Goal: Task Accomplishment & Management: Complete application form

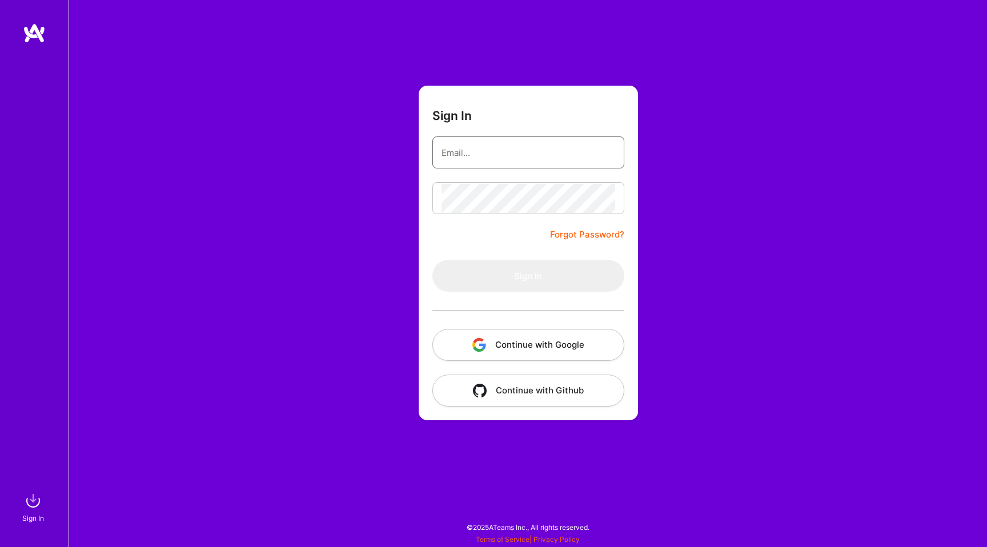
click at [477, 160] on input "email" at bounding box center [528, 152] width 174 height 29
click at [506, 342] on button "Continue with Google" at bounding box center [528, 345] width 192 height 32
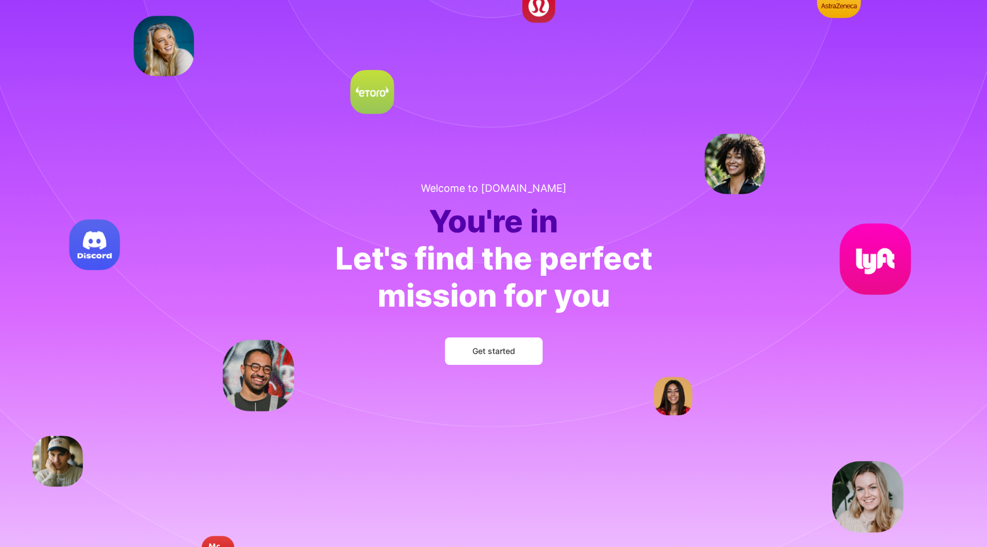
click at [492, 351] on span "Get started" at bounding box center [493, 350] width 43 height 11
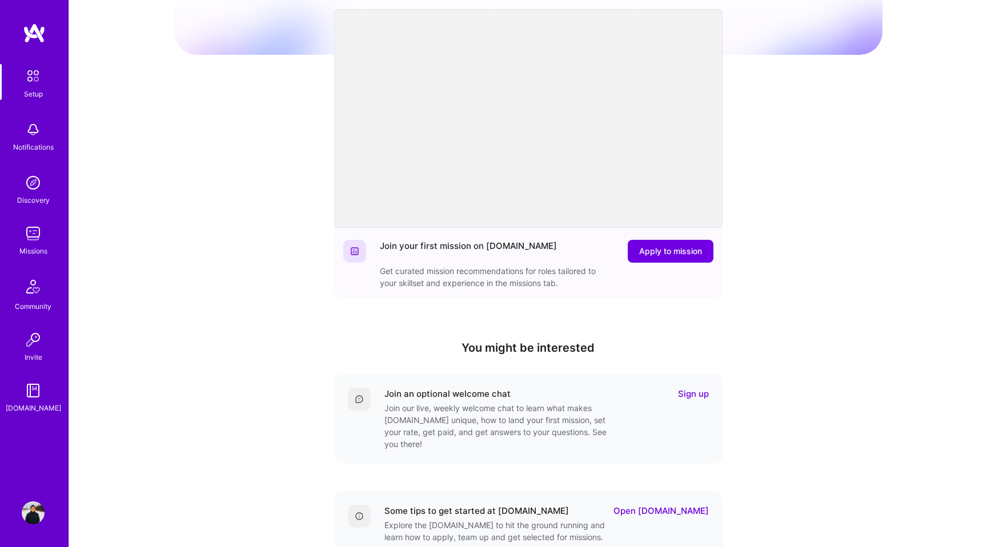
scroll to position [192, 0]
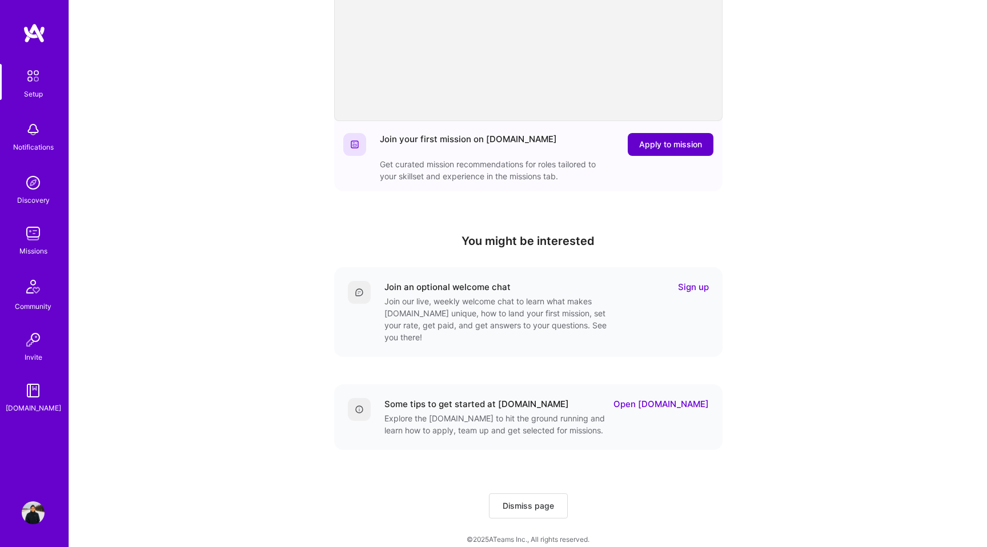
click at [669, 143] on span "Apply to mission" at bounding box center [670, 144] width 63 height 11
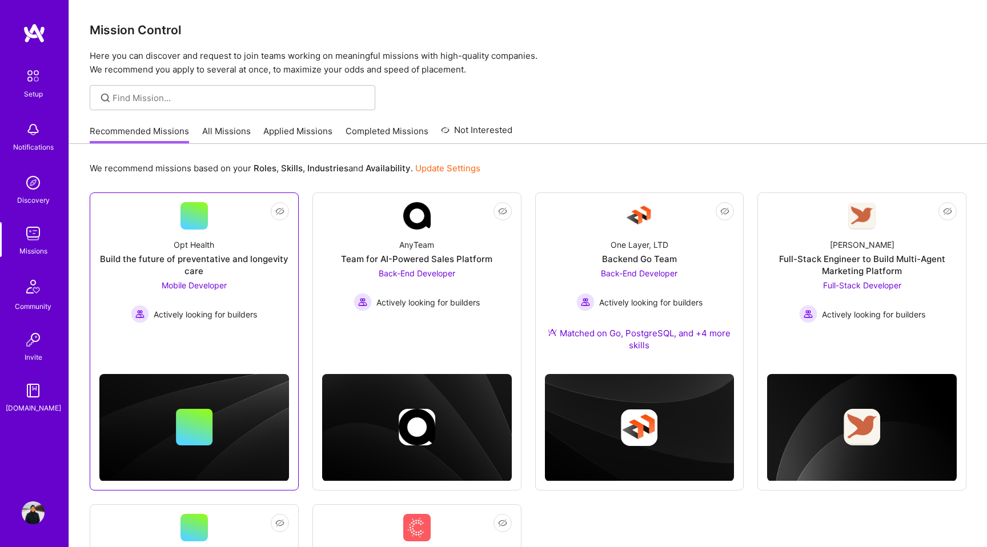
click at [199, 248] on div "Opt Health" at bounding box center [194, 245] width 41 height 12
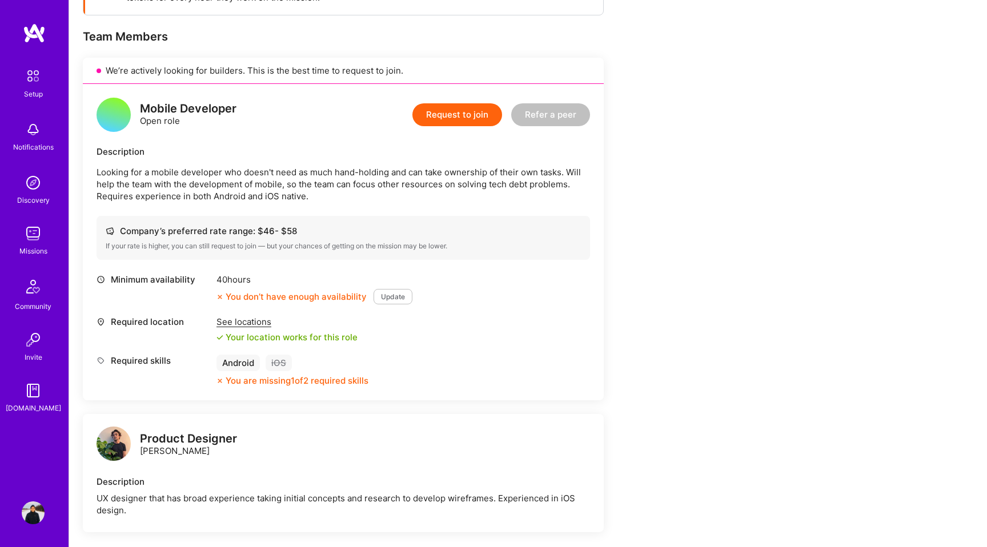
scroll to position [224, 0]
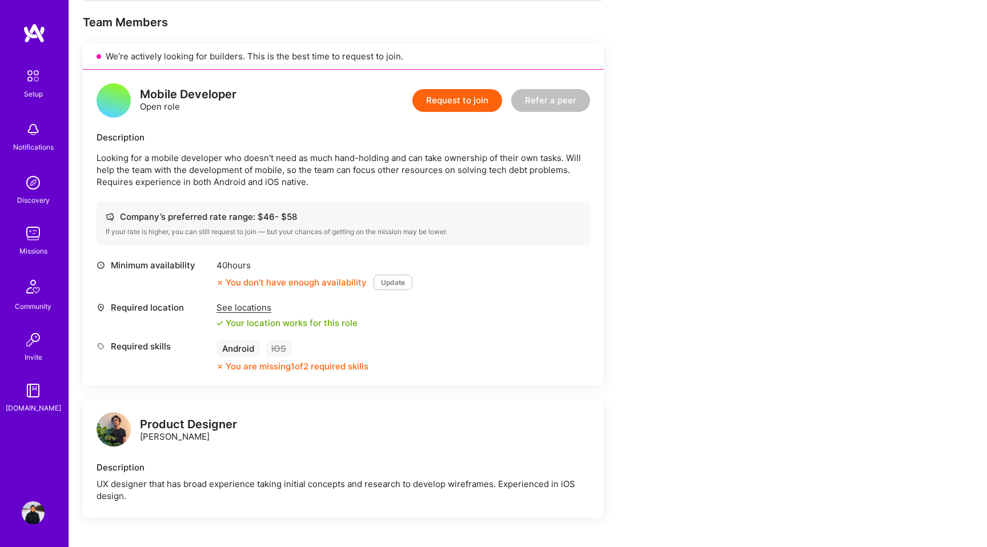
click at [388, 283] on button "Update" at bounding box center [392, 282] width 39 height 15
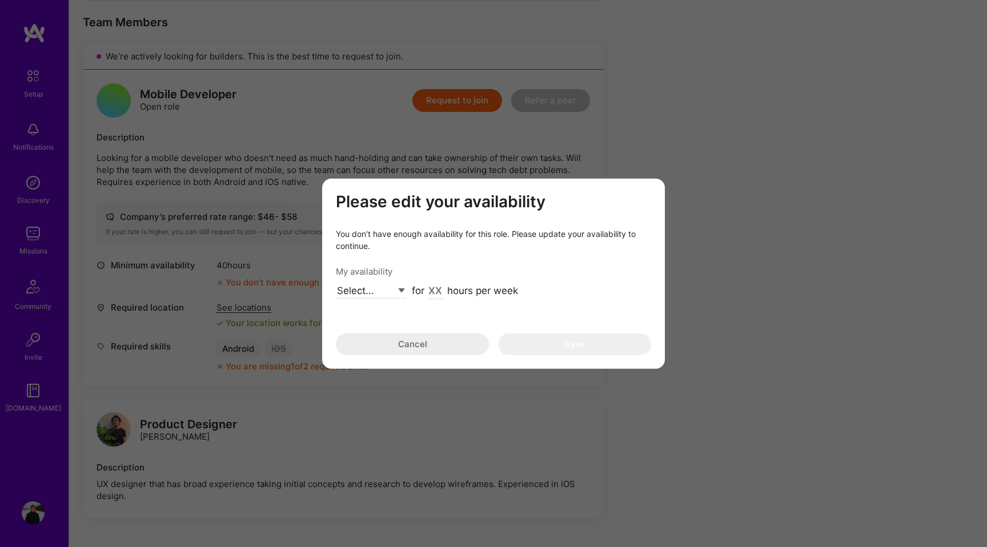
click at [391, 287] on select "Select... Right Now Future Date Not Available" at bounding box center [371, 290] width 70 height 15
select select "Right Now"
click at [336, 283] on select "Select... Right Now Future Date Not Available" at bounding box center [371, 290] width 70 height 15
click at [432, 289] on input "modal" at bounding box center [435, 291] width 17 height 15
type input "40"
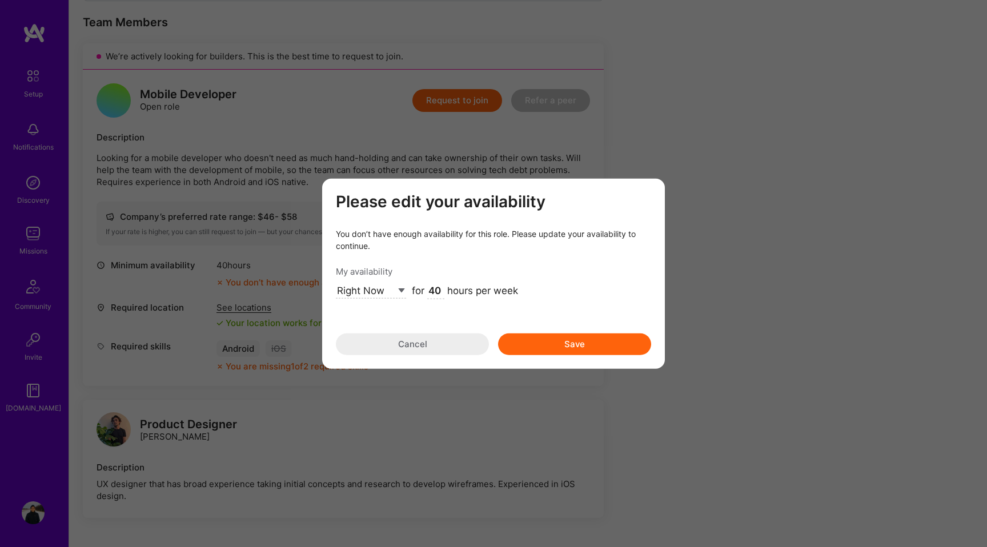
click at [561, 343] on button "Save" at bounding box center [574, 344] width 153 height 22
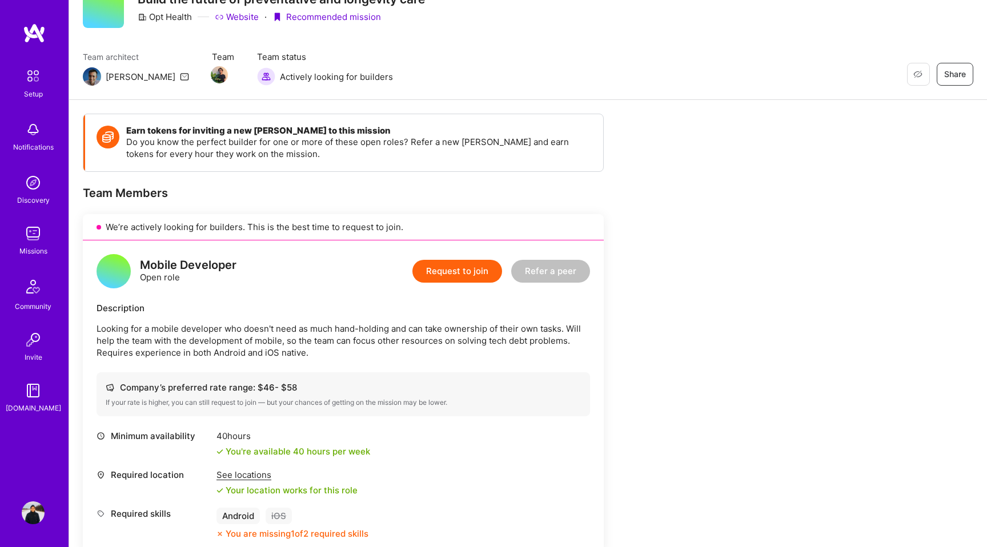
scroll to position [0, 0]
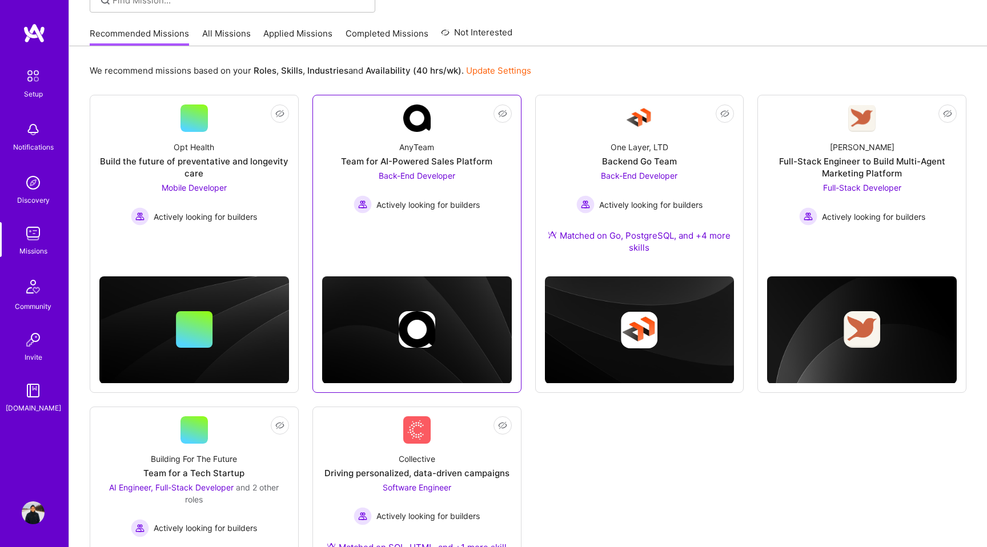
scroll to position [92, 0]
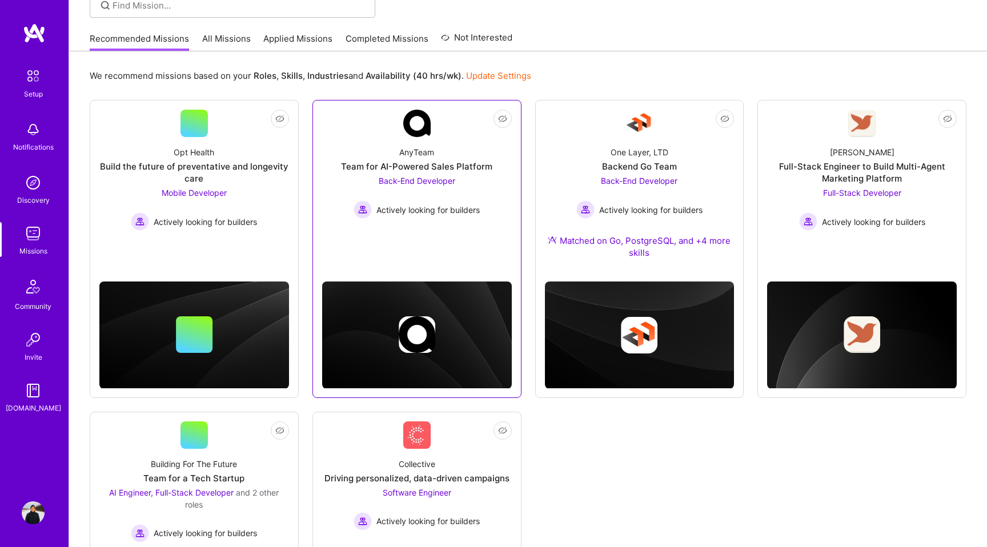
click at [492, 178] on div "AnyTeam Team for AI-Powered Sales Platform Back-End Developer Actively looking …" at bounding box center [417, 178] width 190 height 82
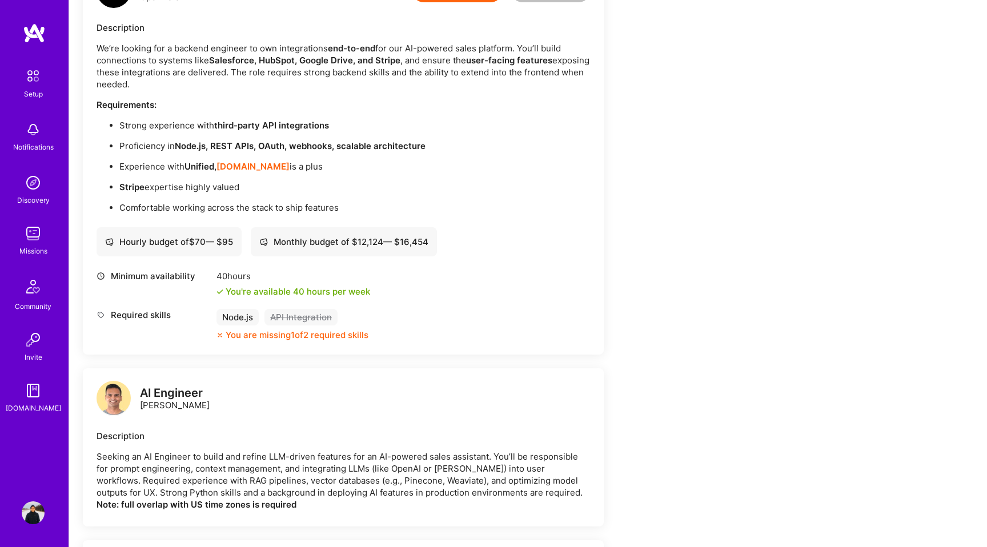
scroll to position [568, 0]
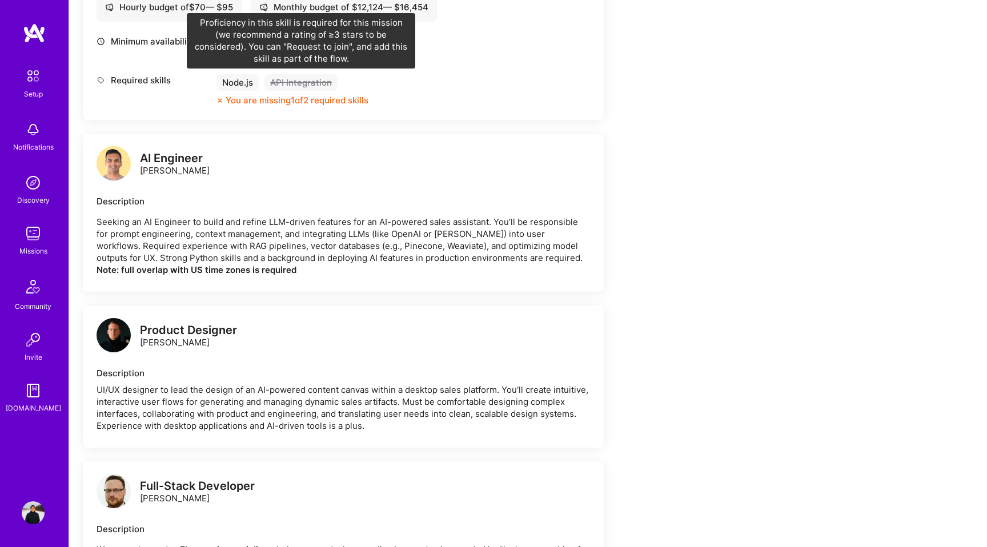
click at [303, 78] on div "API Integration" at bounding box center [300, 82] width 73 height 17
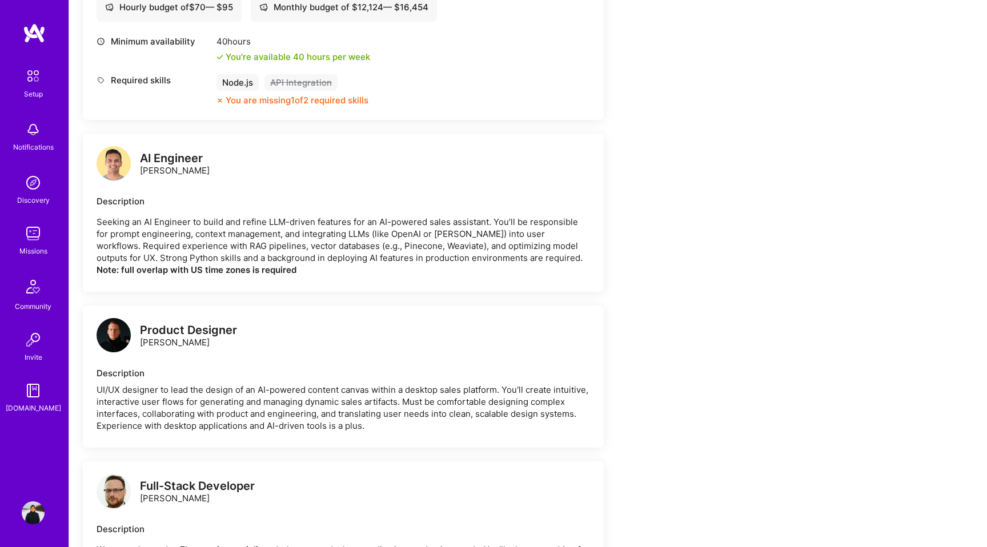
click at [311, 84] on div "API Integration" at bounding box center [300, 82] width 73 height 17
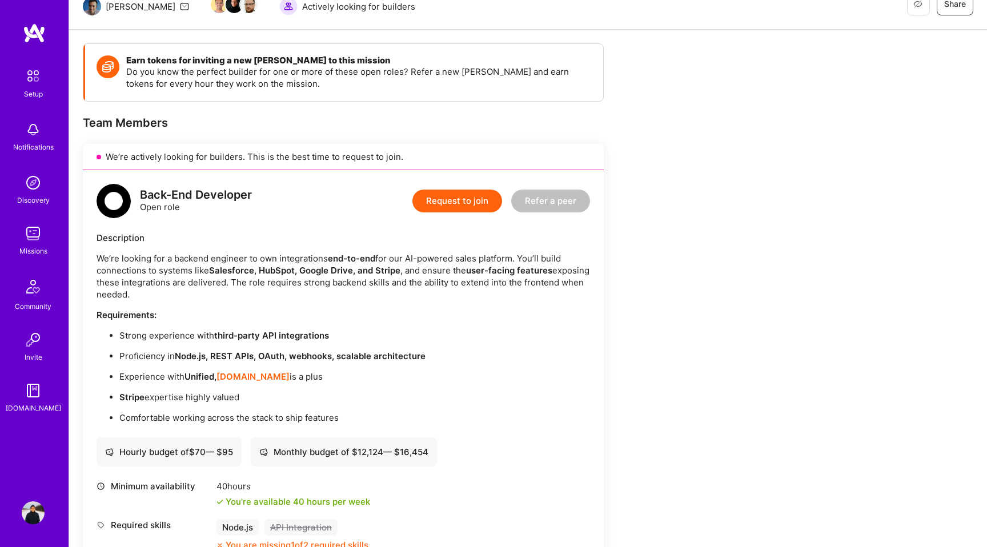
scroll to position [115, 0]
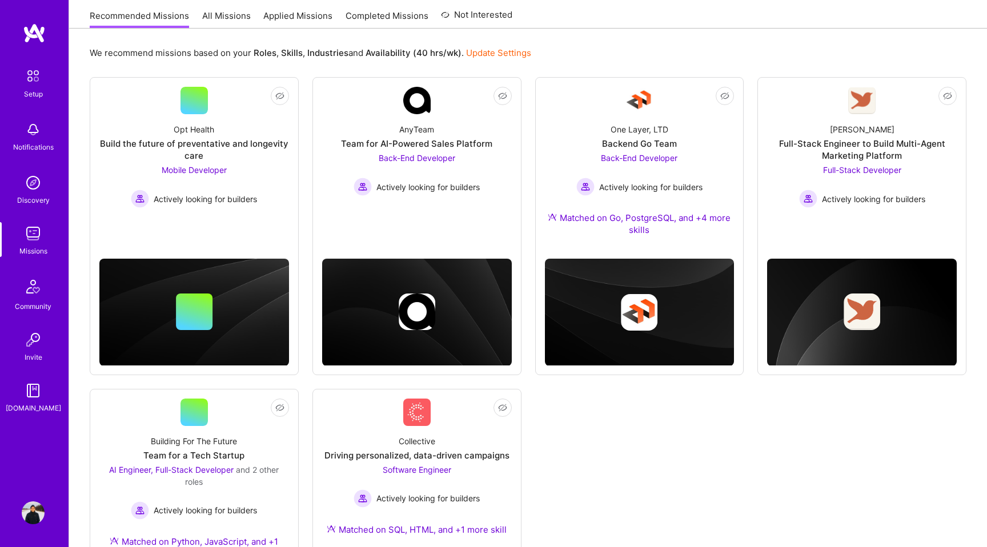
scroll to position [92, 0]
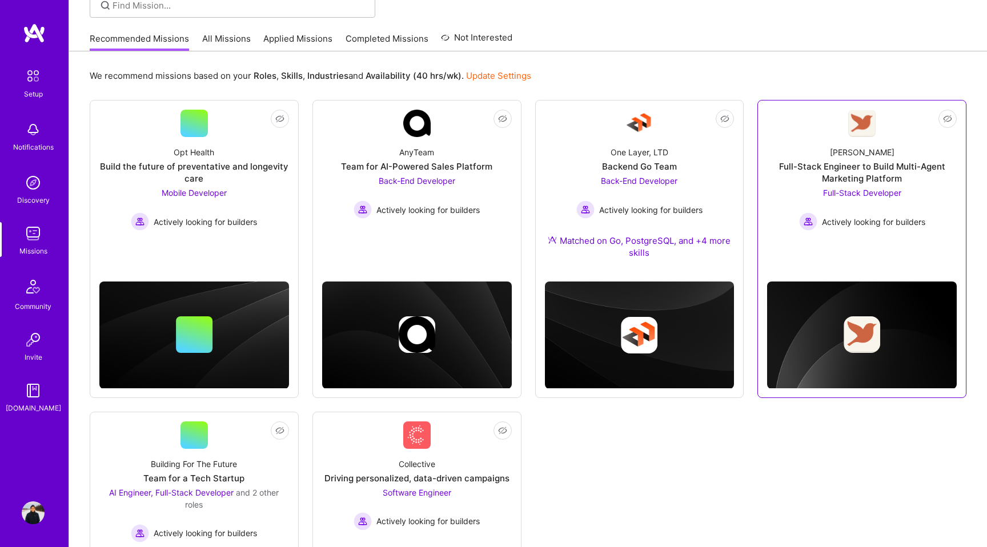
click at [794, 182] on div "Full-Stack Engineer to Build Multi-Agent Marketing Platform" at bounding box center [862, 172] width 190 height 24
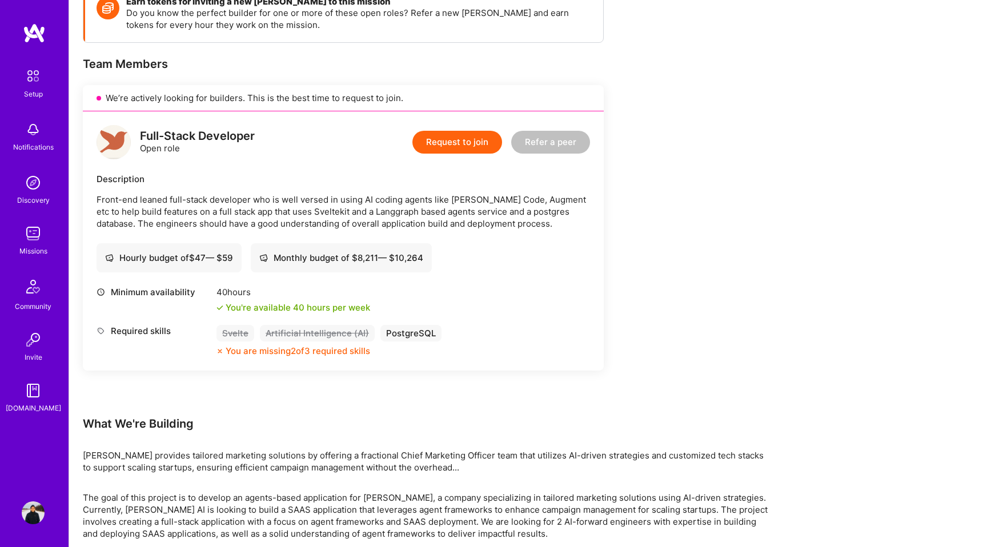
scroll to position [211, 0]
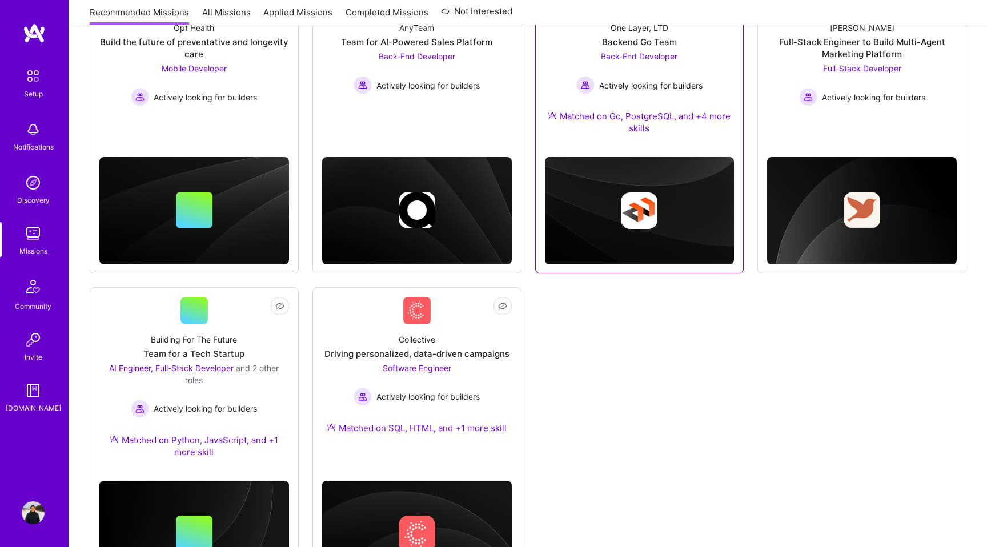
scroll to position [294, 0]
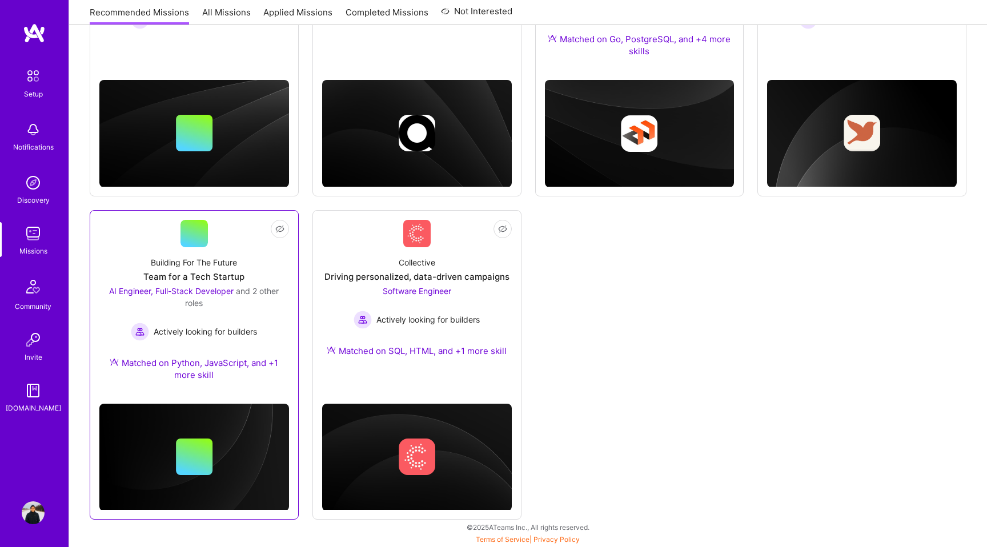
click at [272, 256] on div "Building For The Future Team for a Tech Startup AI Engineer, Full-Stack Develop…" at bounding box center [194, 320] width 190 height 147
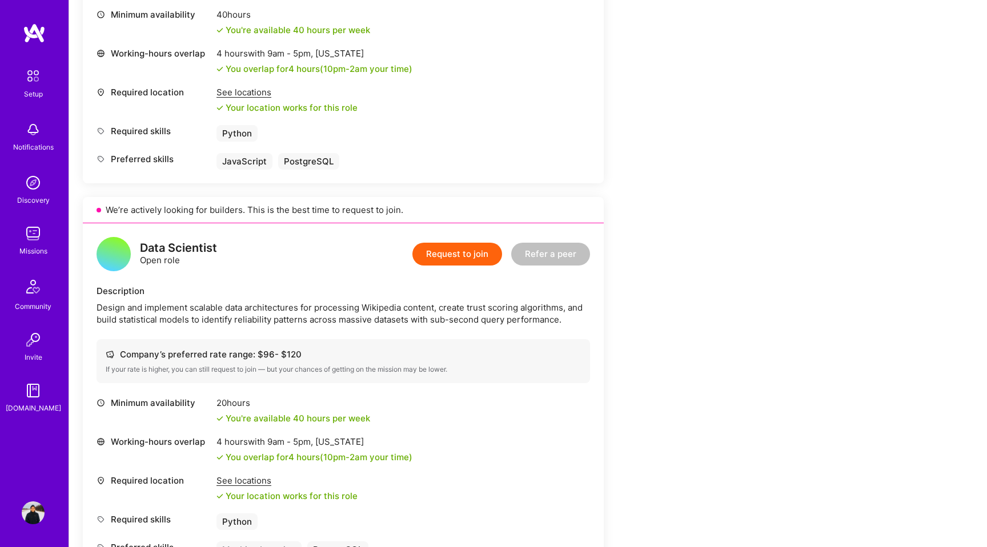
scroll to position [495, 0]
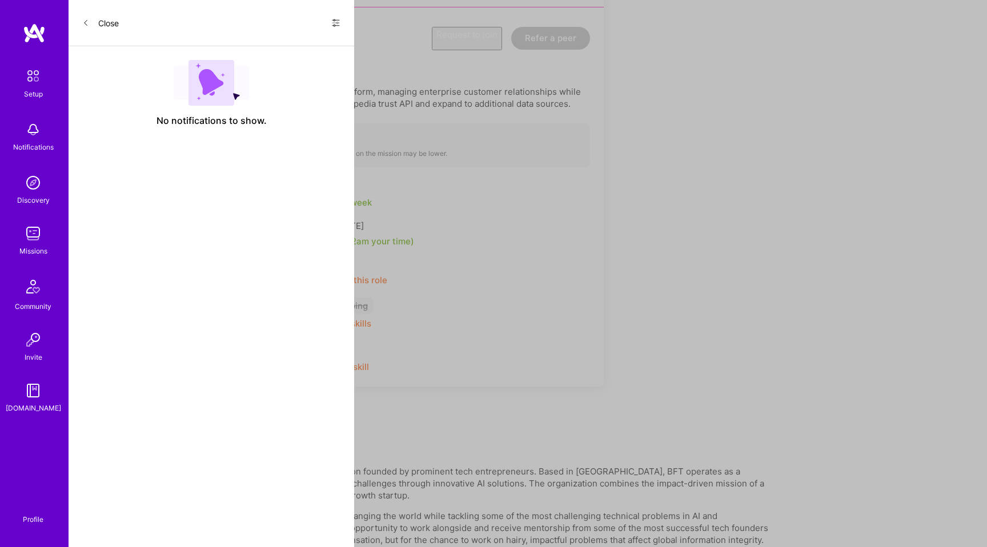
scroll to position [294, 0]
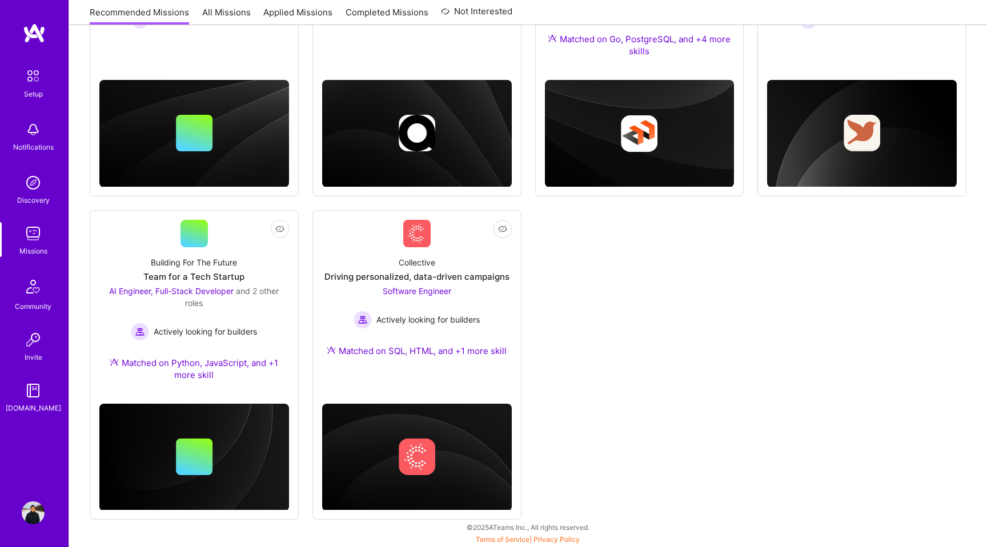
scroll to position [294, 0]
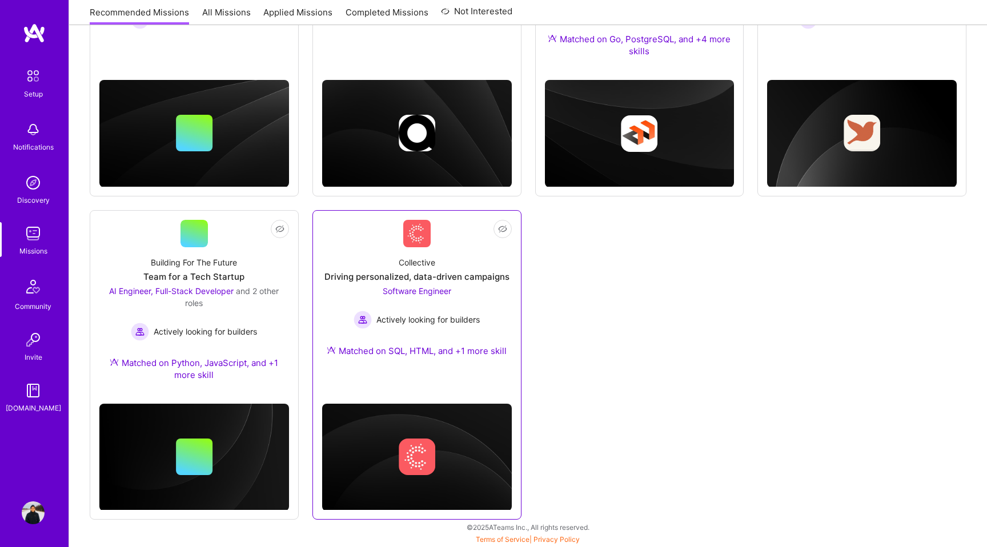
click at [485, 255] on div "Collective Driving personalized, data-driven campaigns Software Engineer Active…" at bounding box center [417, 308] width 190 height 123
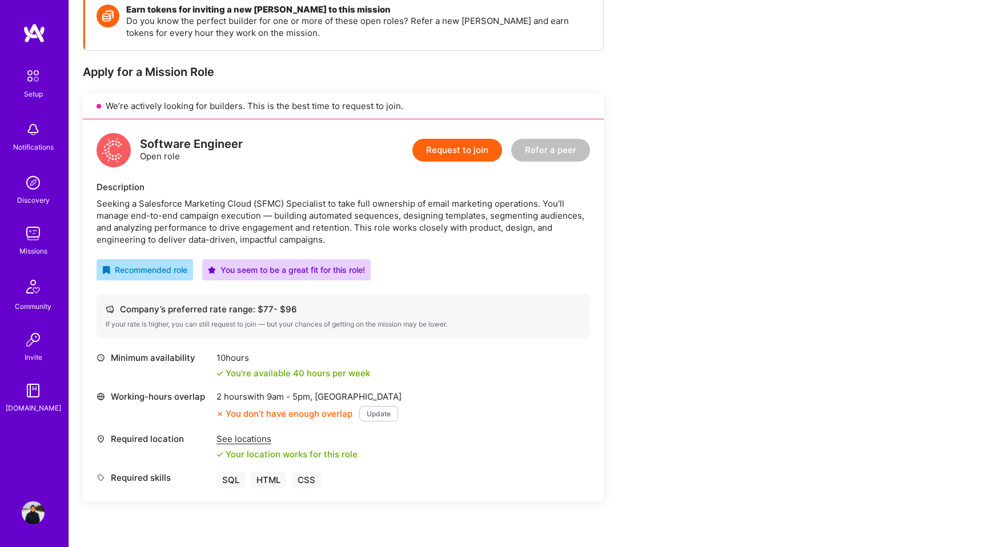
scroll to position [171, 0]
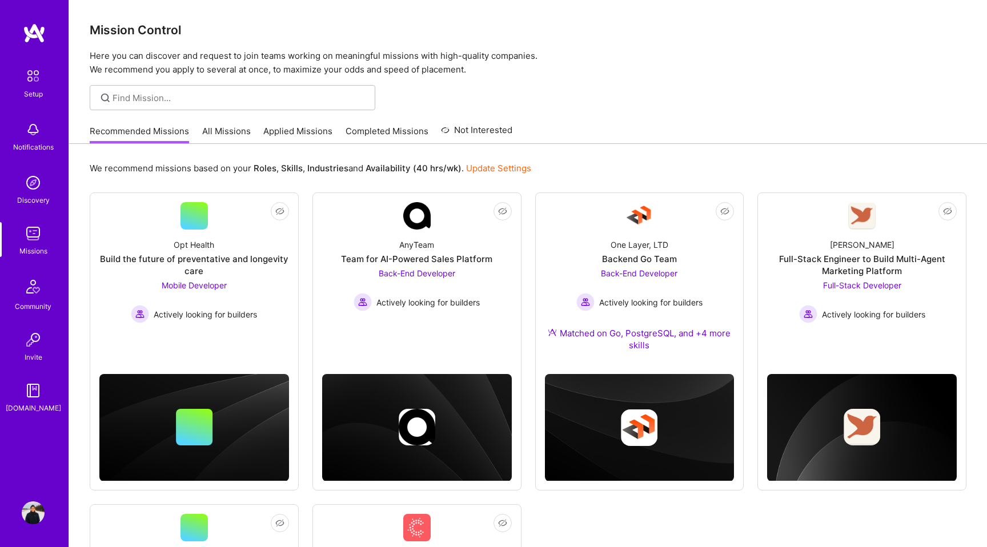
click at [226, 128] on link "All Missions" at bounding box center [226, 134] width 49 height 19
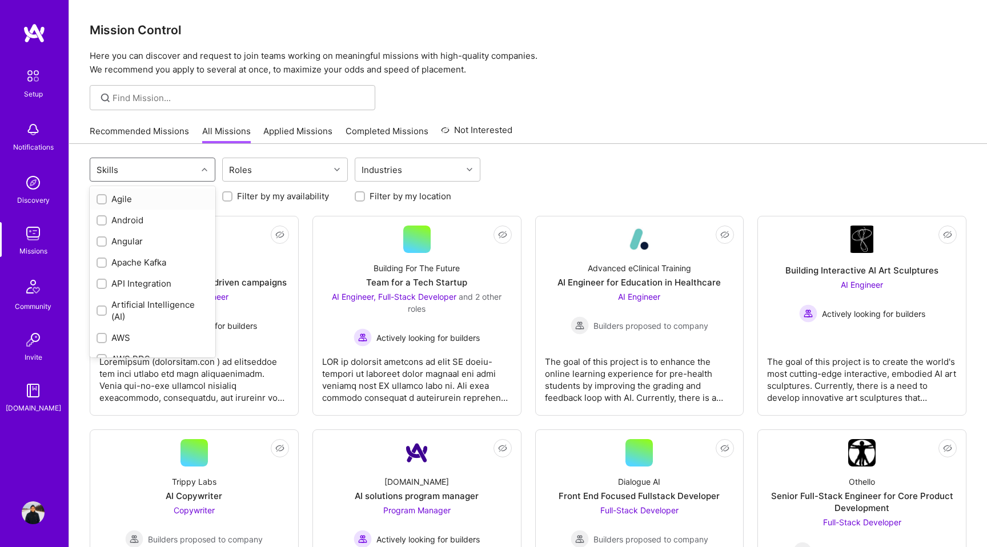
click at [178, 169] on div "Skills" at bounding box center [143, 169] width 107 height 23
click at [104, 220] on input "checkbox" at bounding box center [103, 221] width 8 height 8
checkbox input "true"
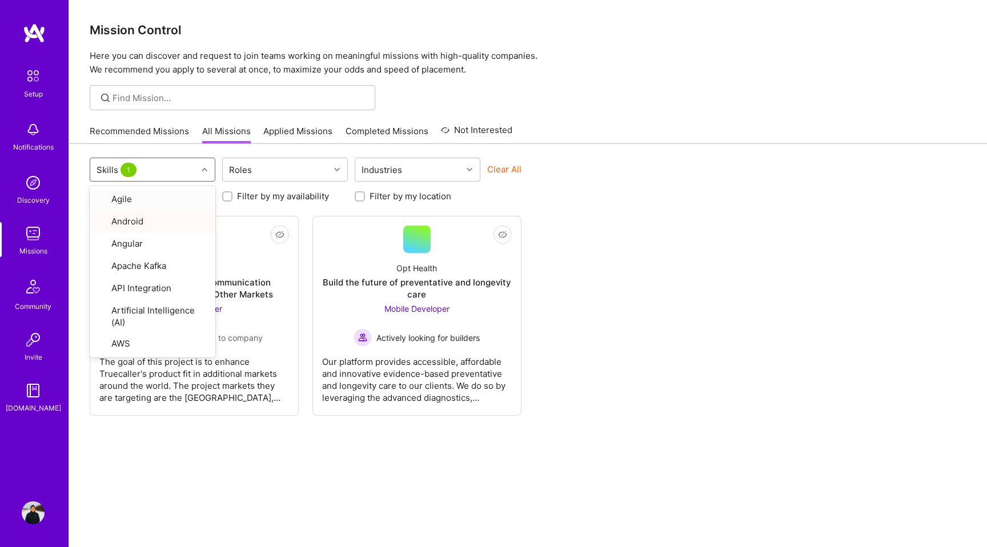
click at [652, 112] on div "Mission Control Here you can discover and request to join teams working on mean…" at bounding box center [528, 291] width 918 height 582
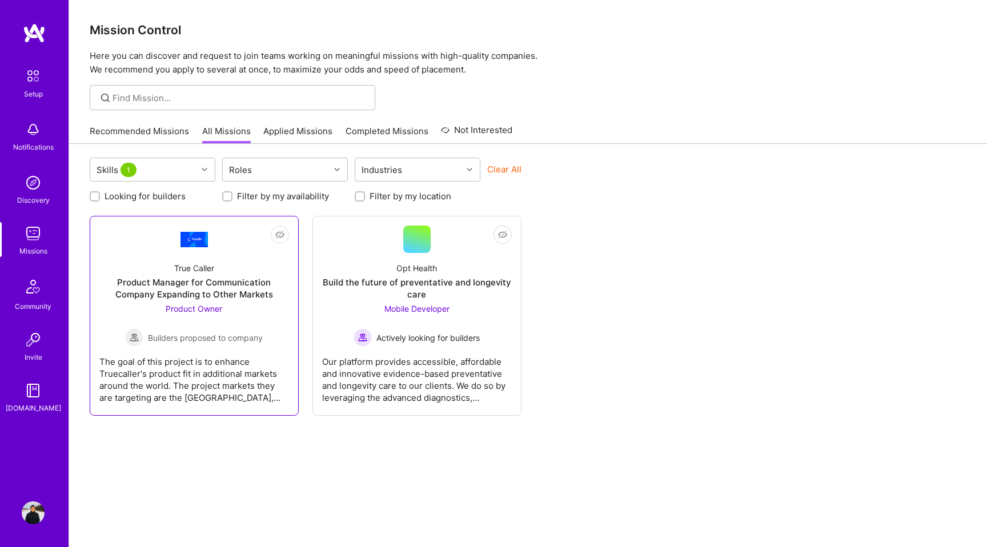
click at [248, 269] on div "True Caller Product Manager for Communication Company Expanding to Other Market…" at bounding box center [194, 300] width 190 height 94
click at [181, 172] on div "Skills 1" at bounding box center [143, 169] width 107 height 23
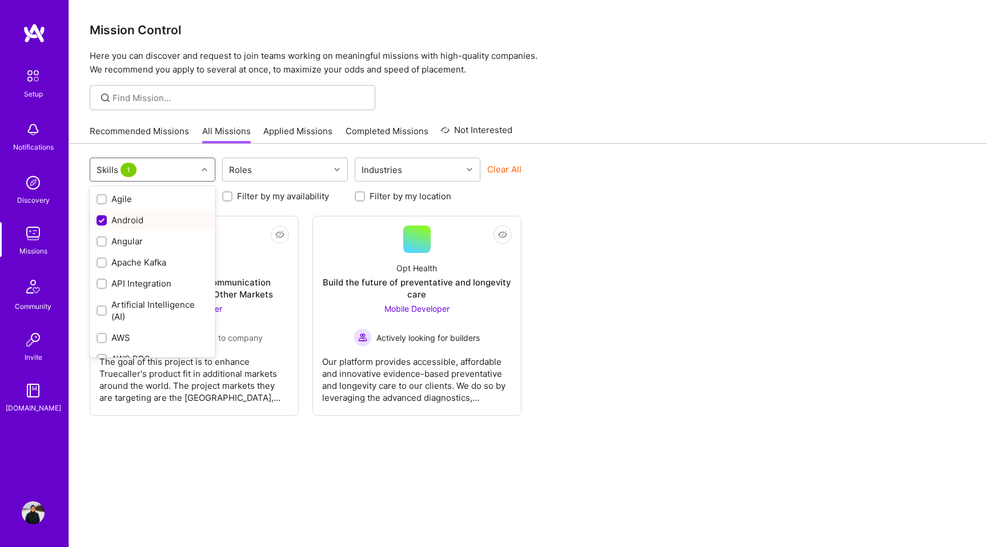
click at [106, 218] on input "checkbox" at bounding box center [103, 221] width 10 height 10
checkbox input "false"
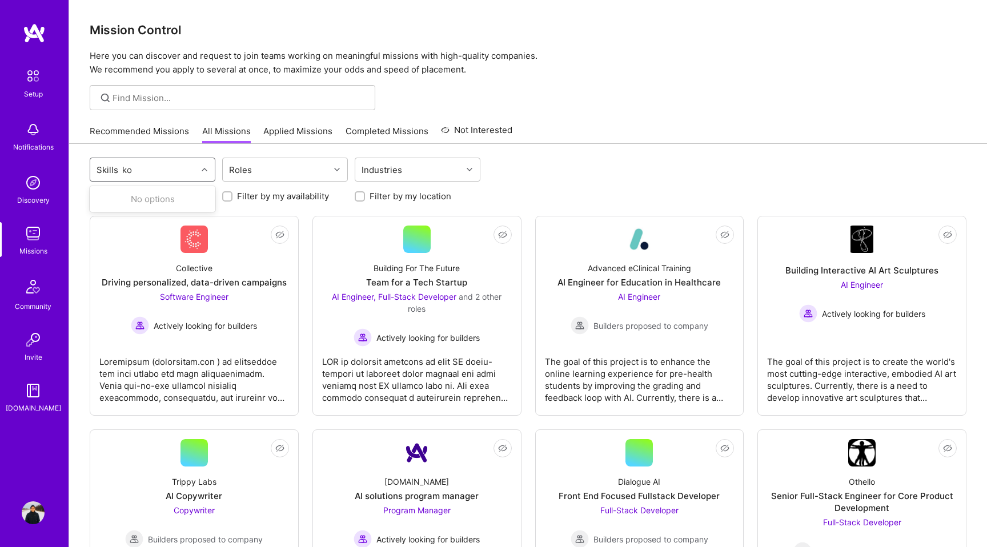
type input "k"
type input "j"
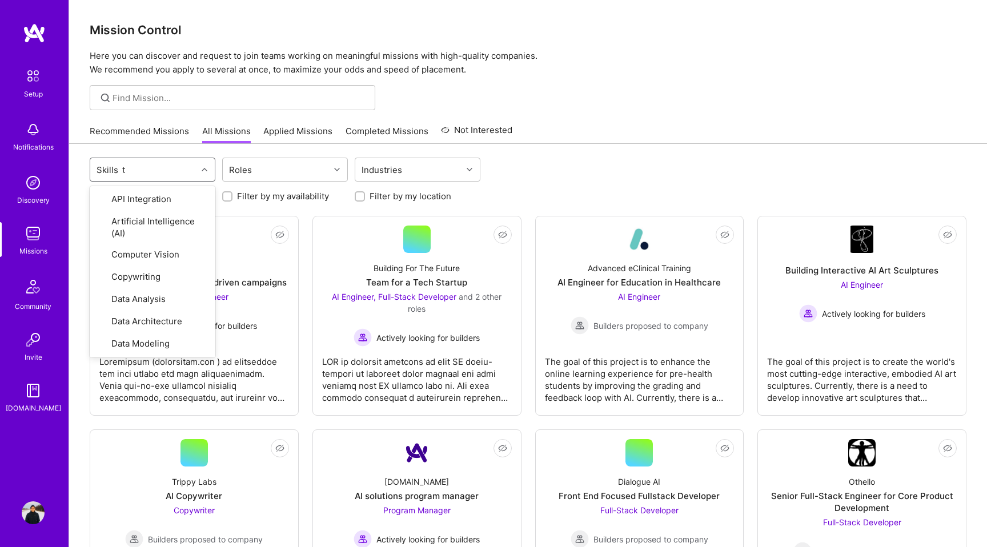
type input "ty"
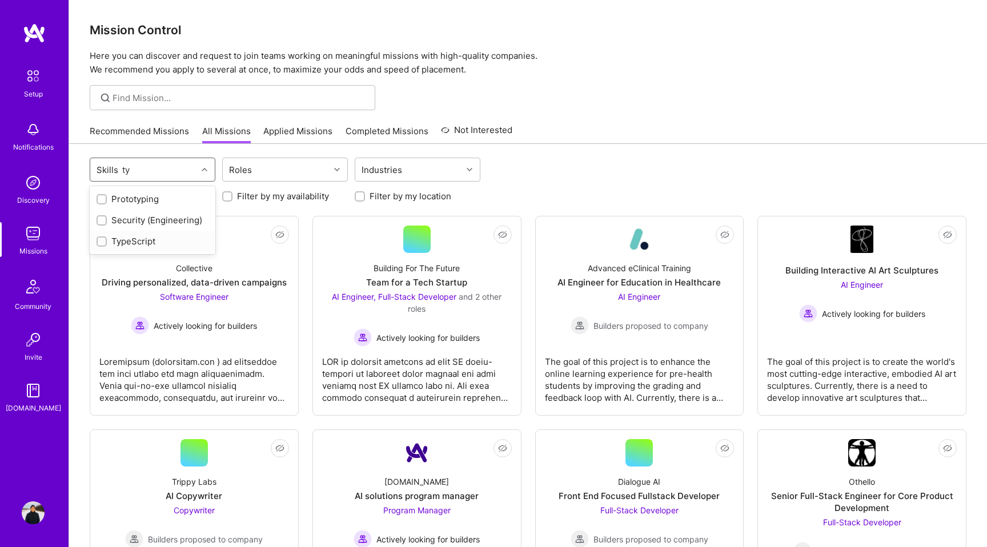
click at [104, 238] on input "checkbox" at bounding box center [103, 242] width 8 height 8
checkbox input "true"
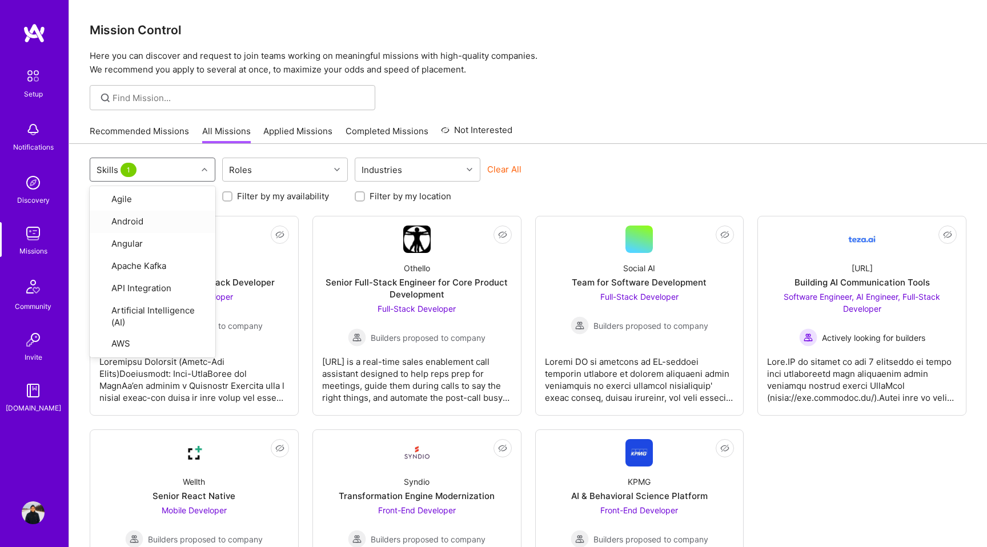
click at [591, 155] on div "option TypeScript, selected. option Android focused, 2 of 73. 73 results availa…" at bounding box center [528, 394] width 918 height 501
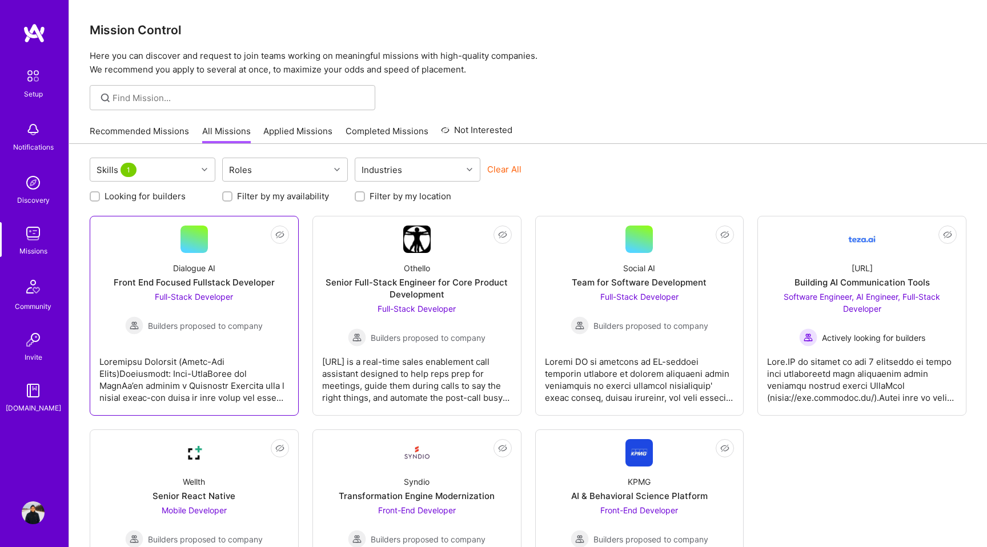
click at [246, 298] on div "Full-Stack Developer Builders proposed to company" at bounding box center [194, 313] width 138 height 44
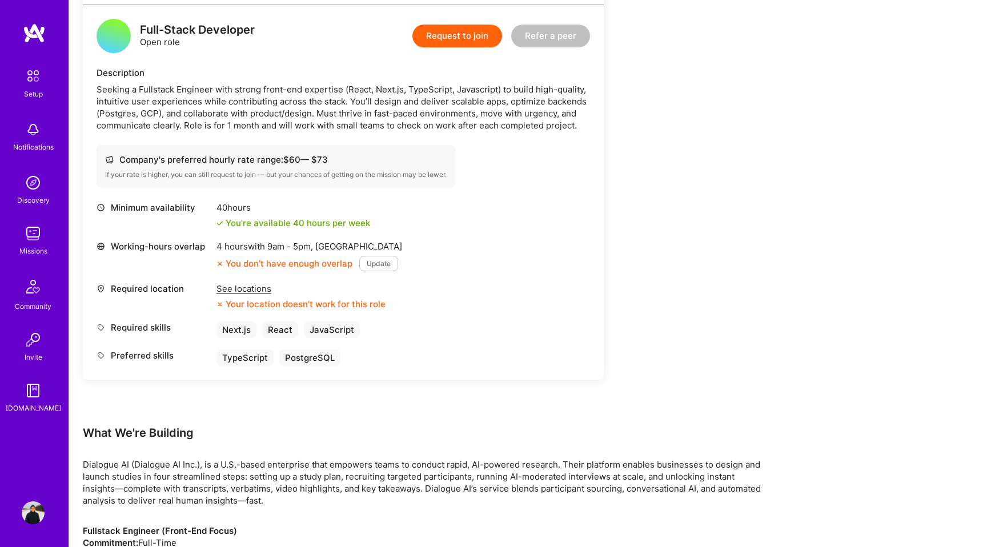
scroll to position [290, 0]
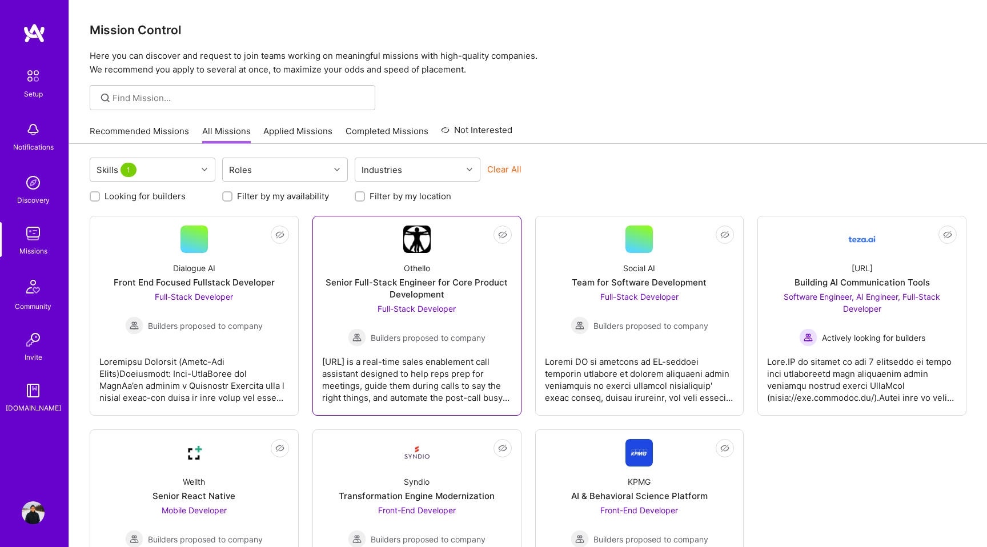
click at [485, 308] on div "Full-Stack Developer Builders proposed to company" at bounding box center [417, 325] width 138 height 44
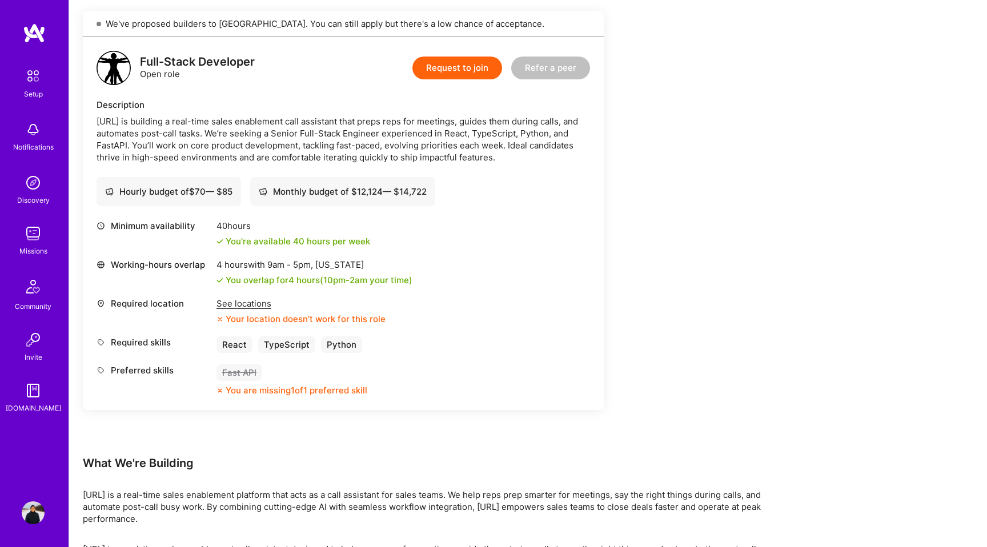
scroll to position [287, 0]
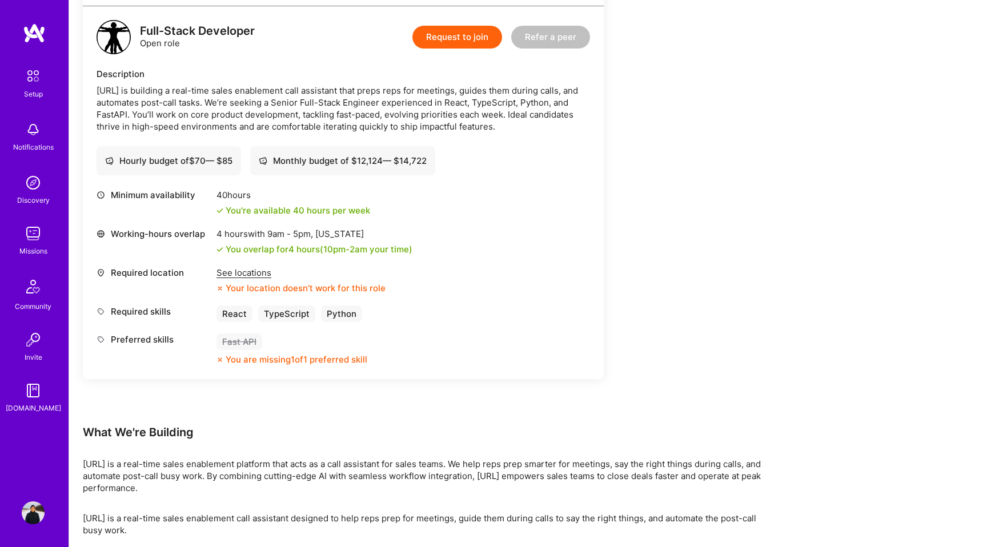
click at [237, 277] on div "See locations" at bounding box center [300, 273] width 169 height 12
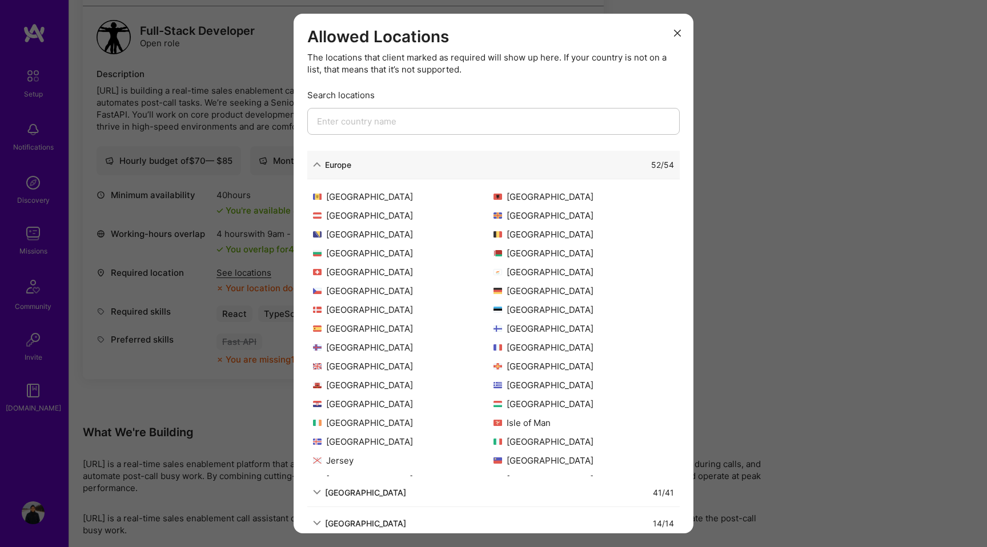
click at [399, 112] on input "modal" at bounding box center [493, 121] width 372 height 27
type input "h"
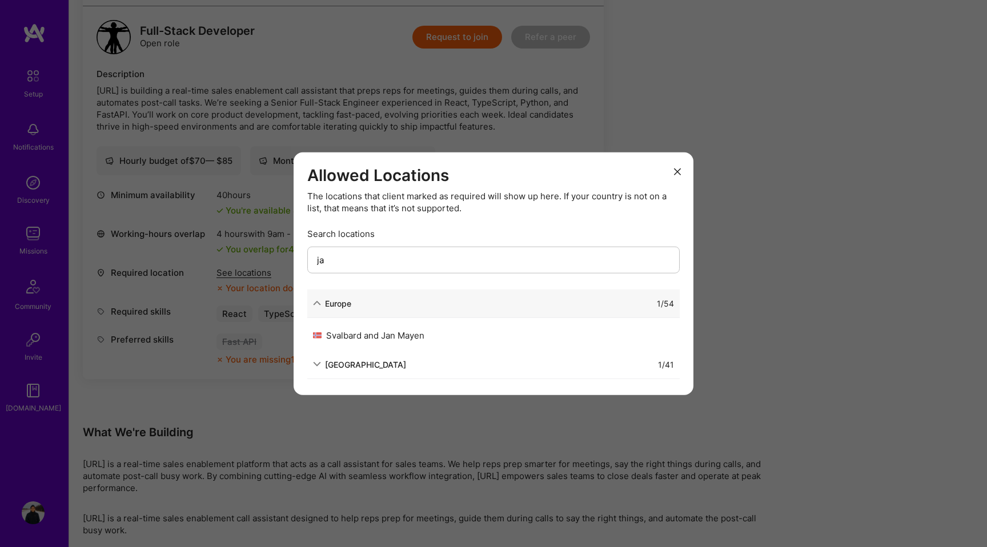
type input "ja"
click at [715, 131] on div "Allowed Locations The locations that client marked as required will show up her…" at bounding box center [493, 273] width 987 height 547
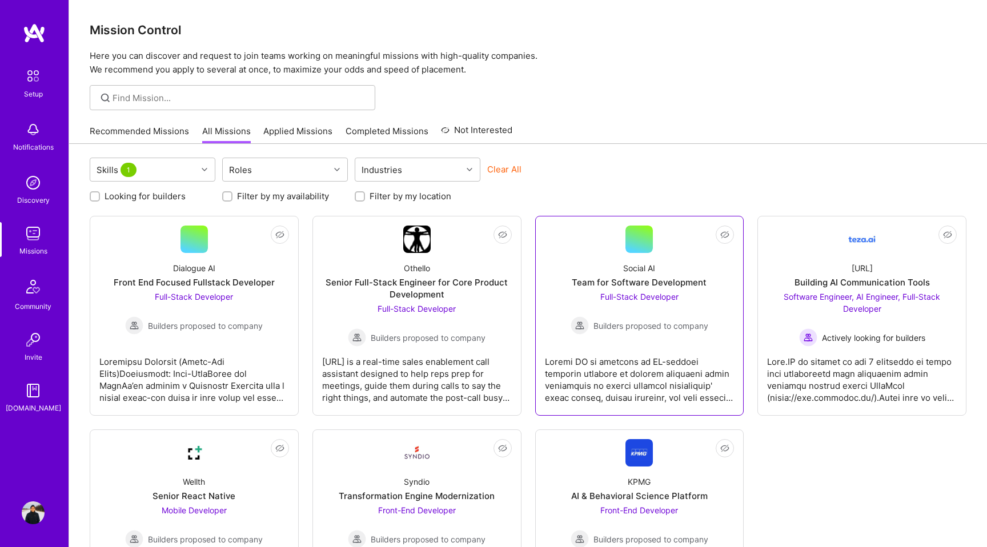
click at [714, 292] on div "Social AI Team for Software Development Full-Stack Developer Builders proposed …" at bounding box center [640, 294] width 190 height 82
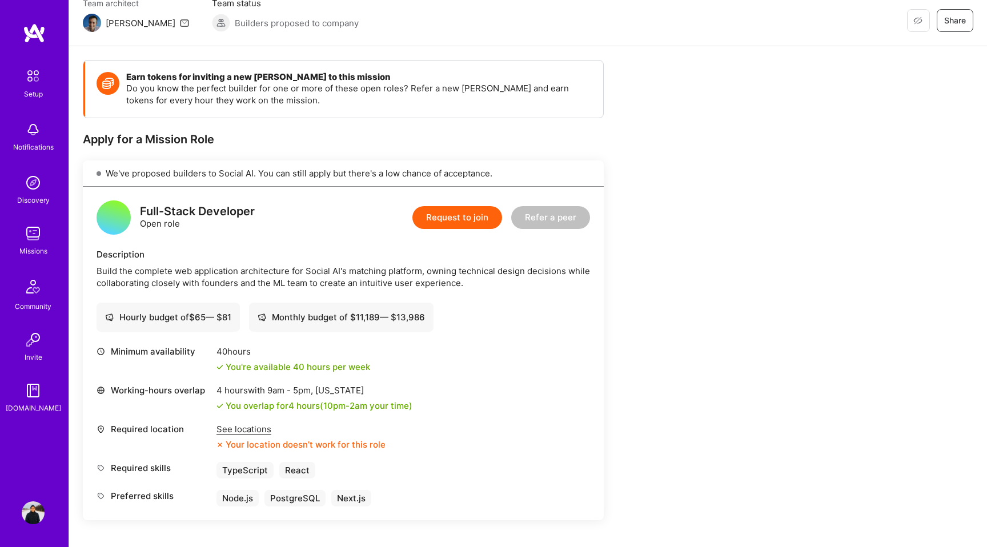
scroll to position [52, 0]
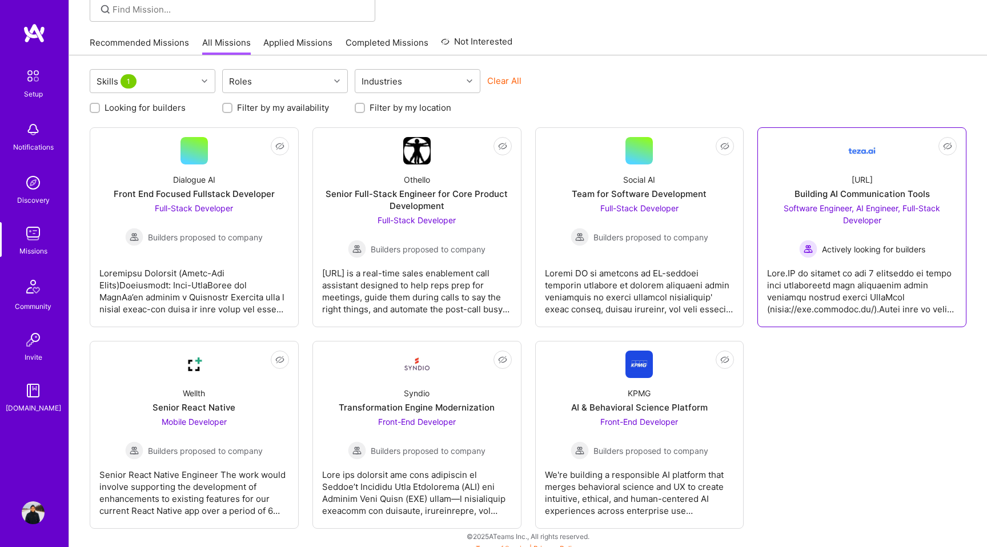
scroll to position [98, 0]
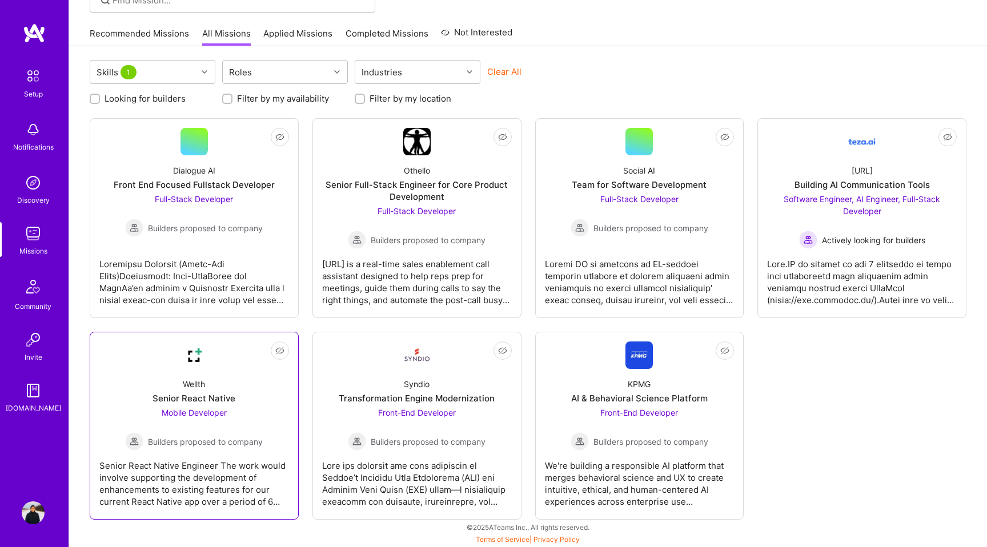
click at [280, 405] on div "Wellth Senior React Native Mobile Developer Builders proposed to company" at bounding box center [194, 410] width 190 height 82
